Goal: Browse casually

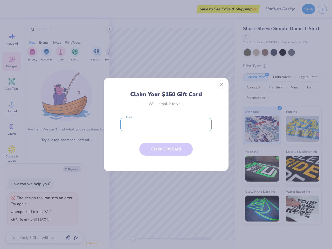
type textarea "x"
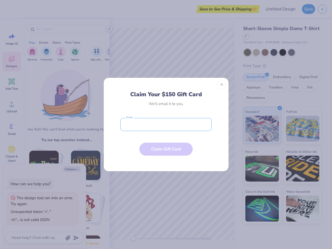
click at [166, 124] on input "email" at bounding box center [165, 124] width 91 height 13
click at [222, 85] on button "Close" at bounding box center [221, 84] width 9 height 9
